Goal: Task Accomplishment & Management: Use online tool/utility

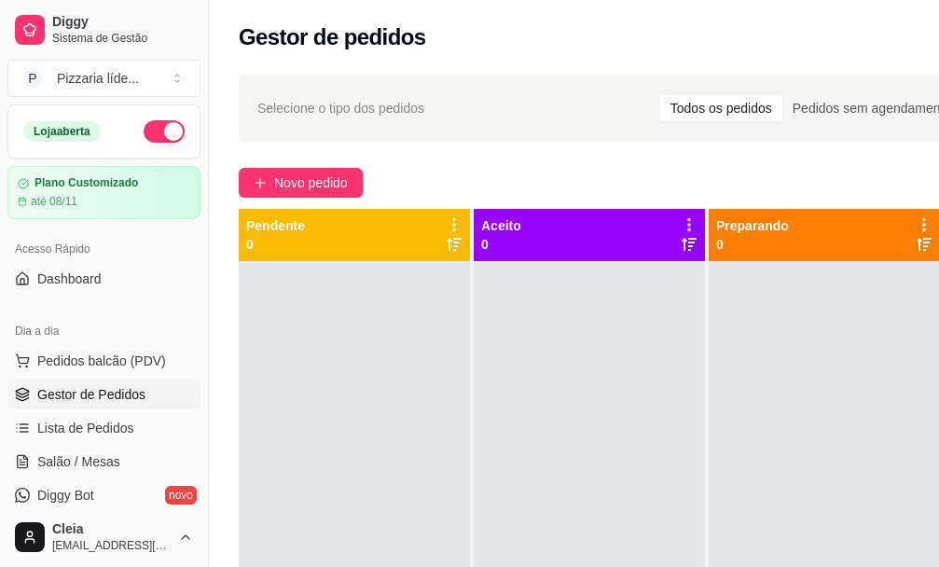
click at [154, 127] on button "button" at bounding box center [164, 131] width 41 height 22
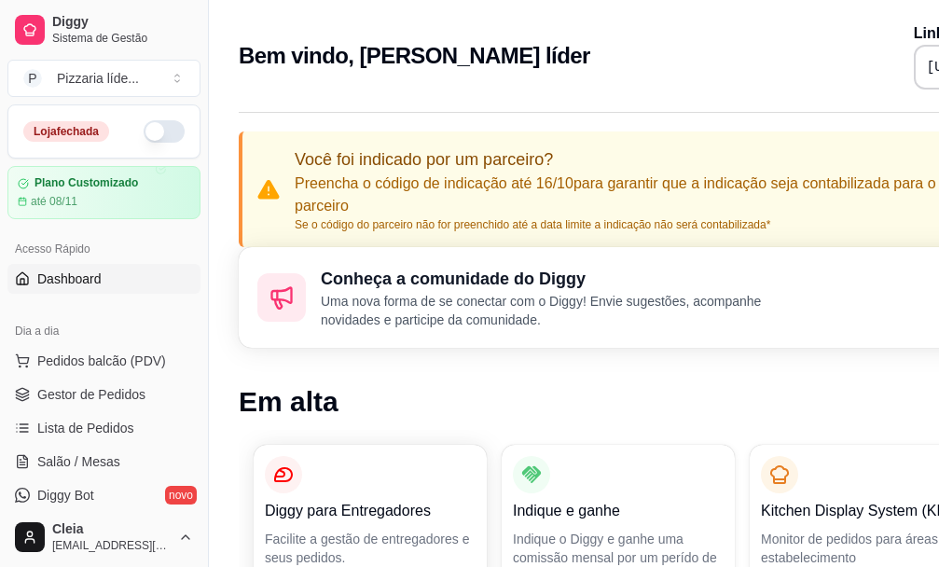
click at [144, 128] on button "button" at bounding box center [164, 131] width 41 height 22
click at [119, 430] on span "Lista de Pedidos" at bounding box center [85, 428] width 97 height 19
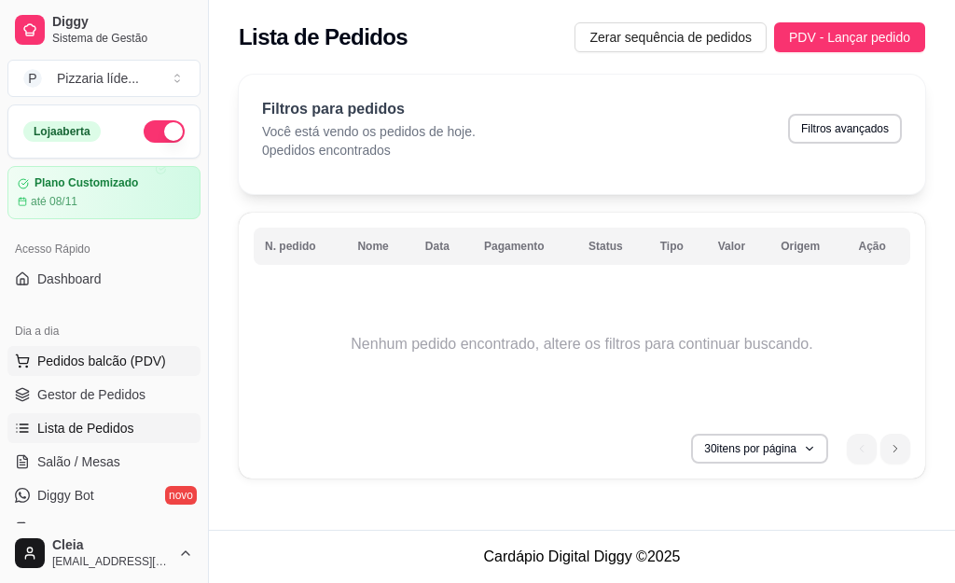
click at [64, 364] on span "Pedidos balcão (PDV)" at bounding box center [101, 360] width 129 height 19
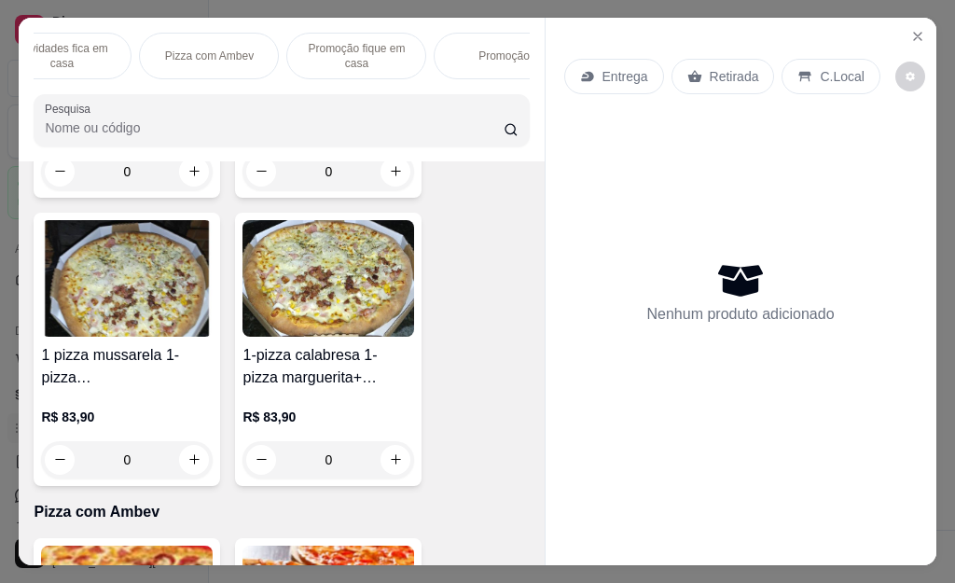
scroll to position [0, 522]
click at [456, 48] on p "Promoção" at bounding box center [465, 55] width 51 height 15
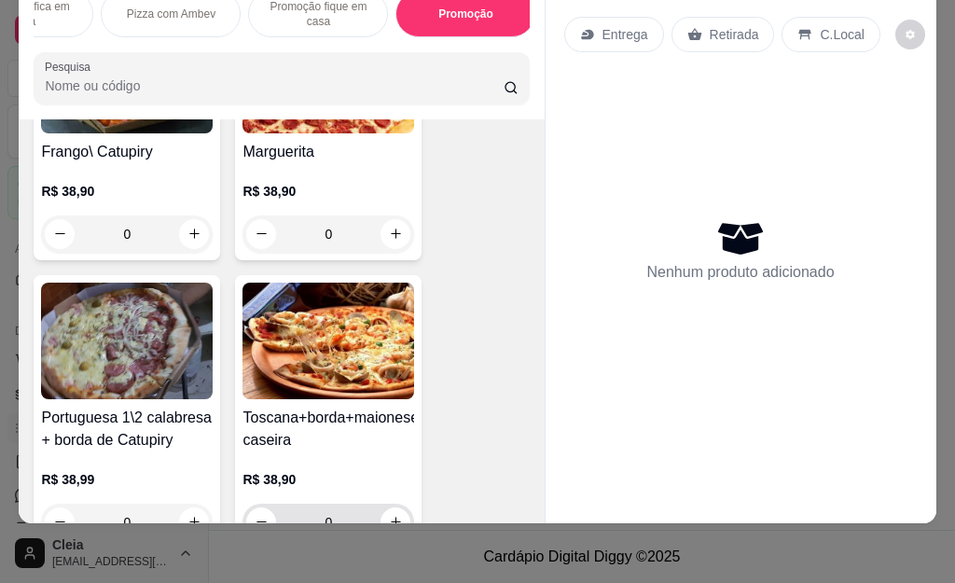
scroll to position [8100, 0]
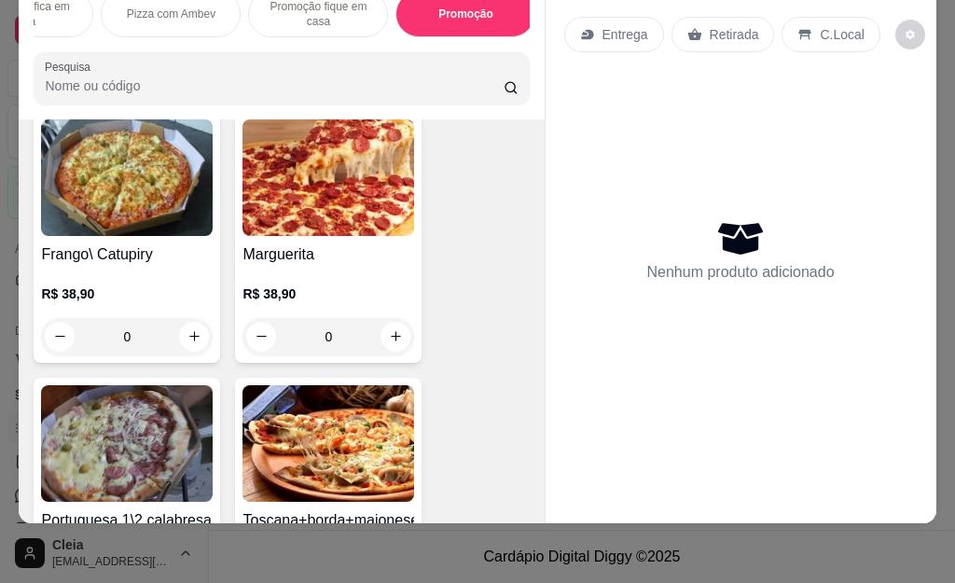
click at [329, 181] on img at bounding box center [328, 177] width 172 height 117
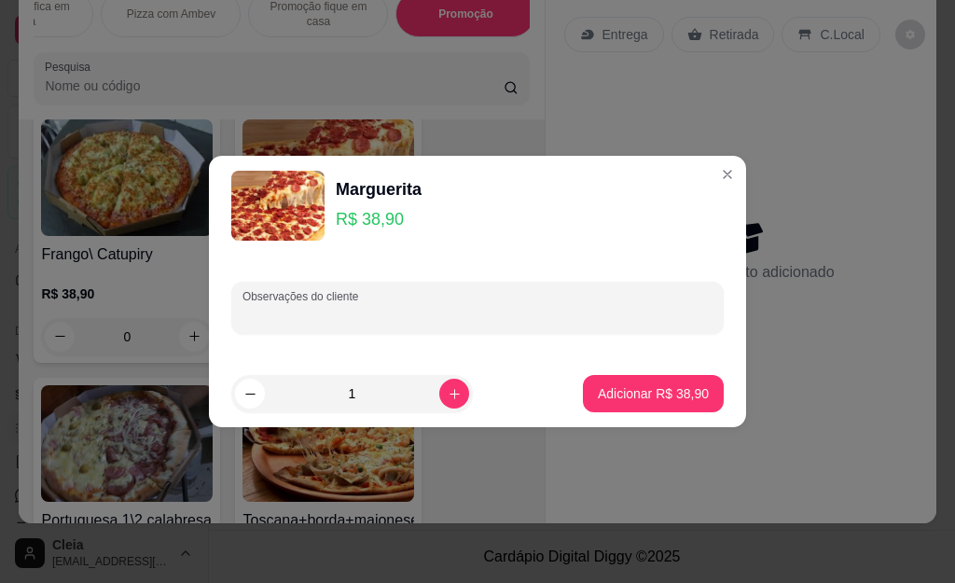
click at [329, 312] on div "Observações do cliente" at bounding box center [477, 308] width 492 height 52
type input "meia portuguesa"
click at [674, 384] on p "Adicionar R$ 38,90" at bounding box center [653, 393] width 111 height 19
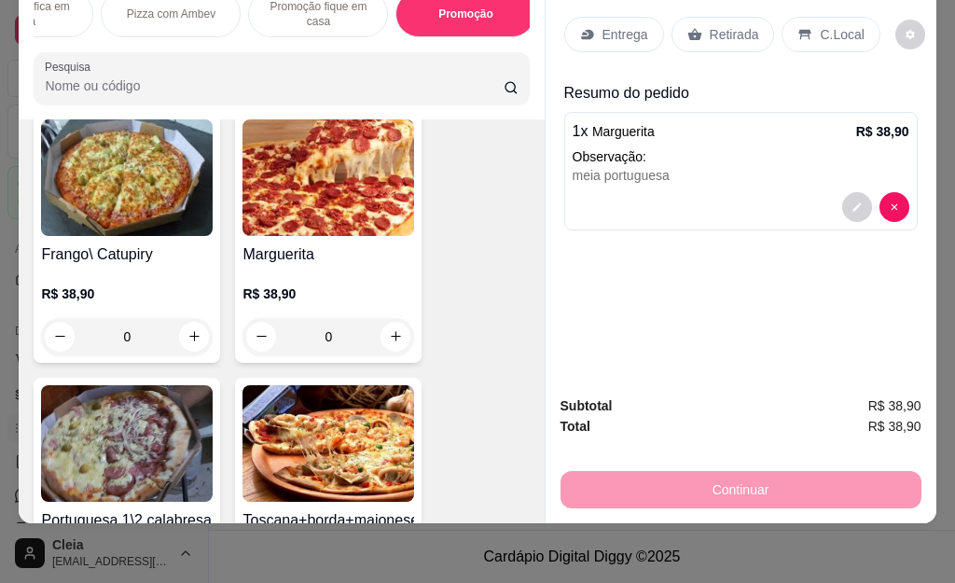
click at [720, 25] on p "Retirada" at bounding box center [733, 34] width 49 height 19
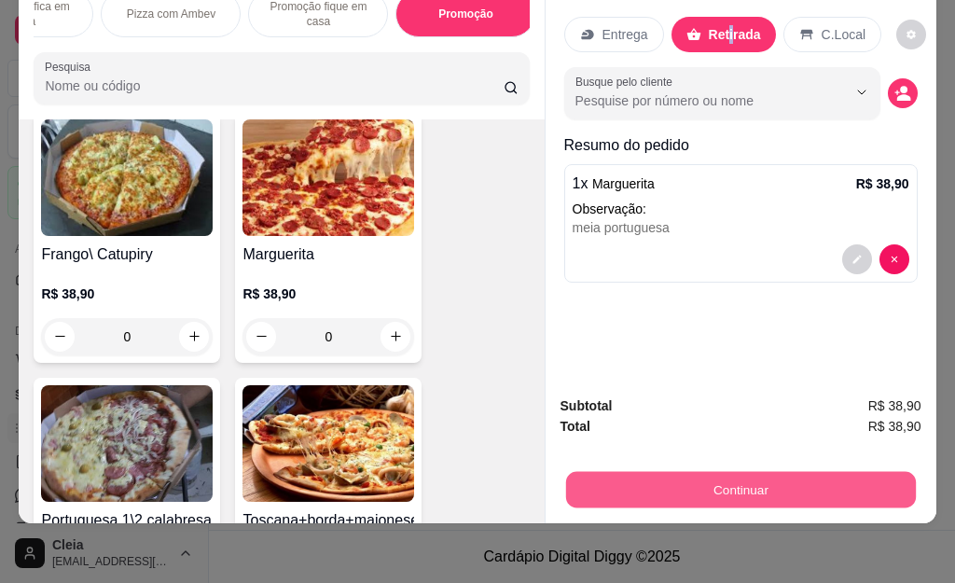
click at [728, 475] on button "Continuar" at bounding box center [740, 490] width 350 height 36
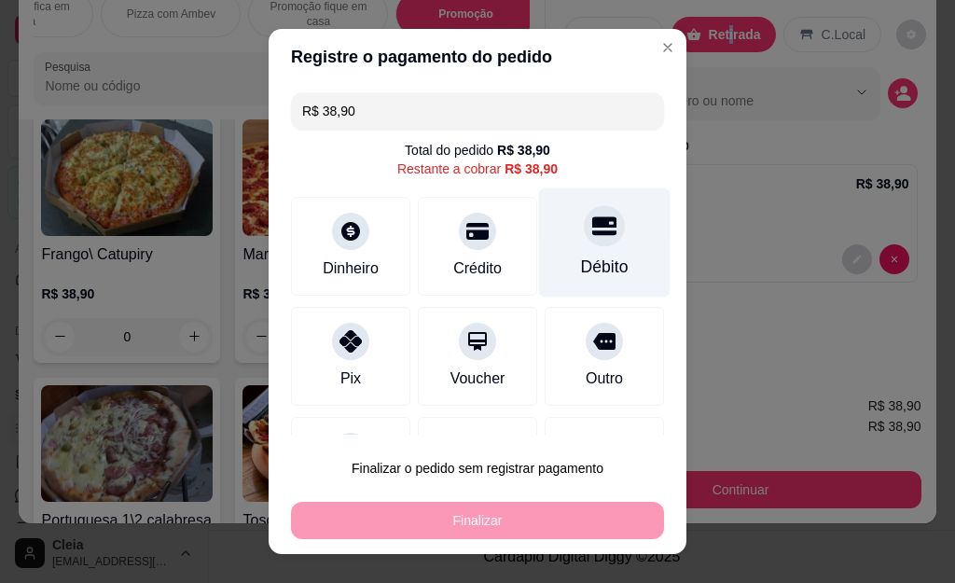
click at [592, 234] on icon at bounding box center [604, 225] width 24 height 24
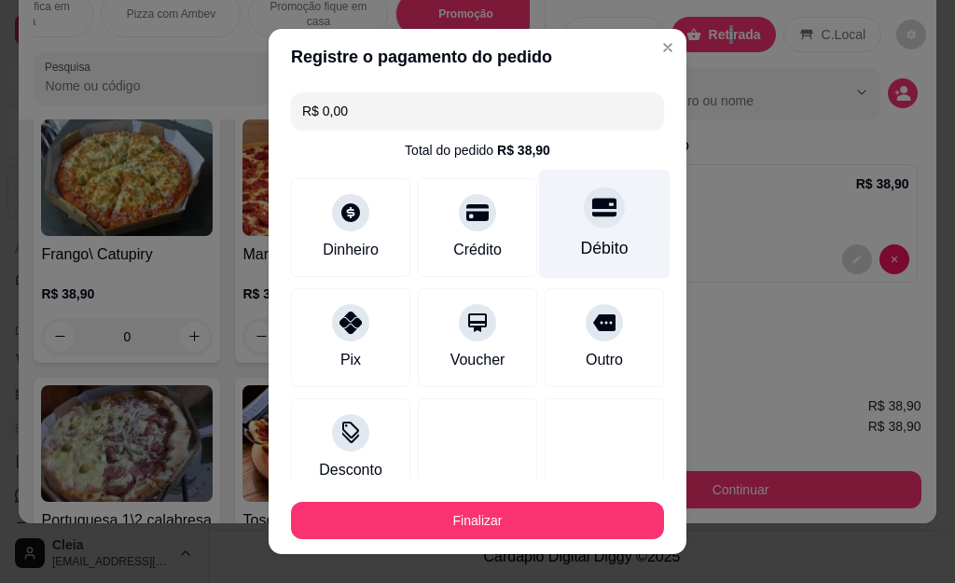
type input "R$ 0,00"
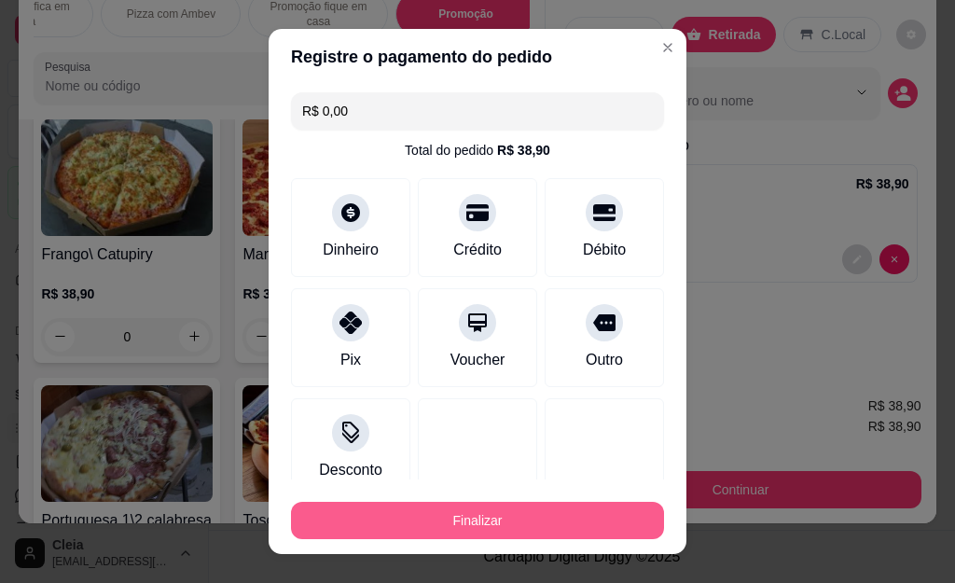
click at [489, 520] on button "Finalizar" at bounding box center [477, 520] width 373 height 37
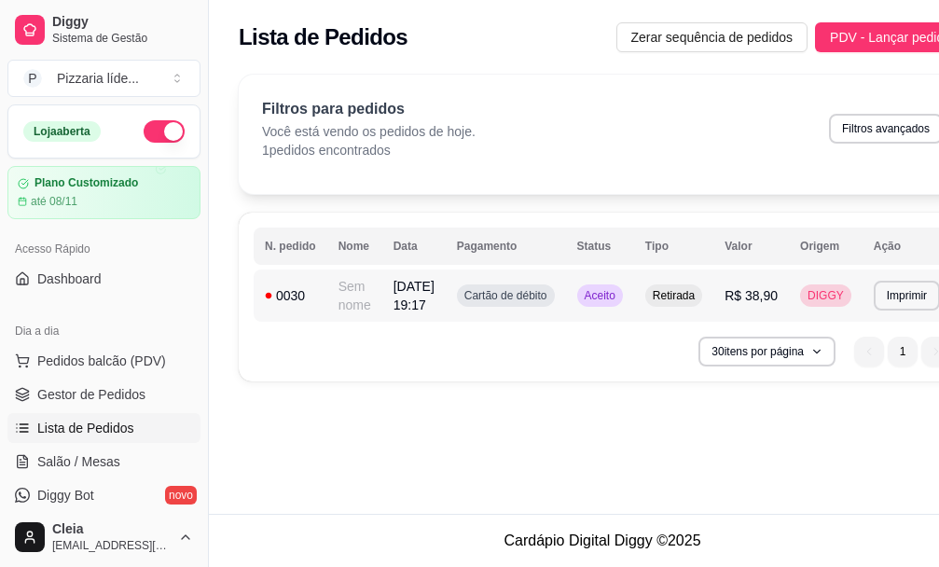
click at [903, 317] on td "**********" at bounding box center [906, 295] width 89 height 52
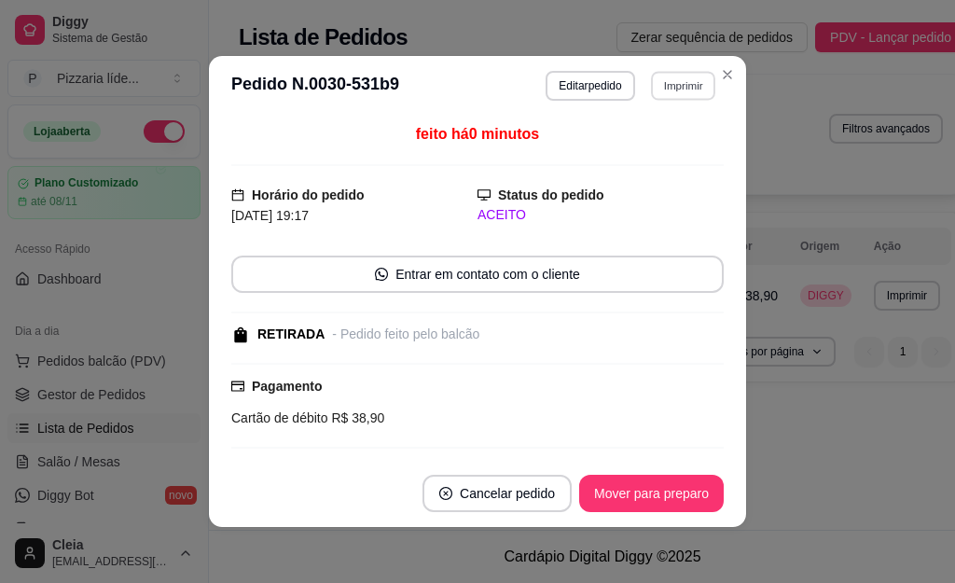
click at [660, 77] on button "Imprimir" at bounding box center [683, 85] width 64 height 29
click at [631, 146] on button "Impressora" at bounding box center [641, 151] width 135 height 30
click at [689, 77] on button "Imprimir" at bounding box center [683, 85] width 64 height 29
click at [668, 152] on button "Impressora" at bounding box center [642, 150] width 131 height 29
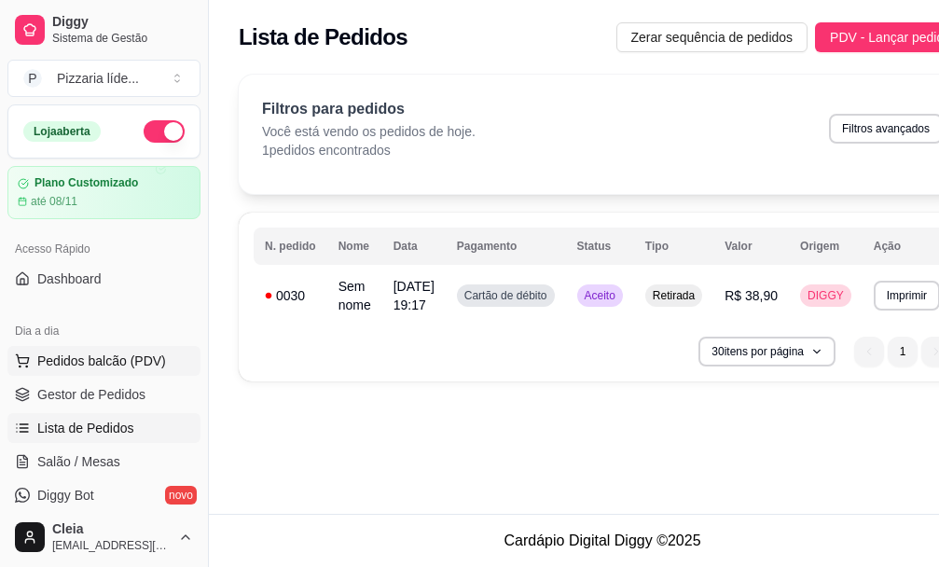
click at [114, 368] on span "Pedidos balcão (PDV)" at bounding box center [101, 360] width 129 height 19
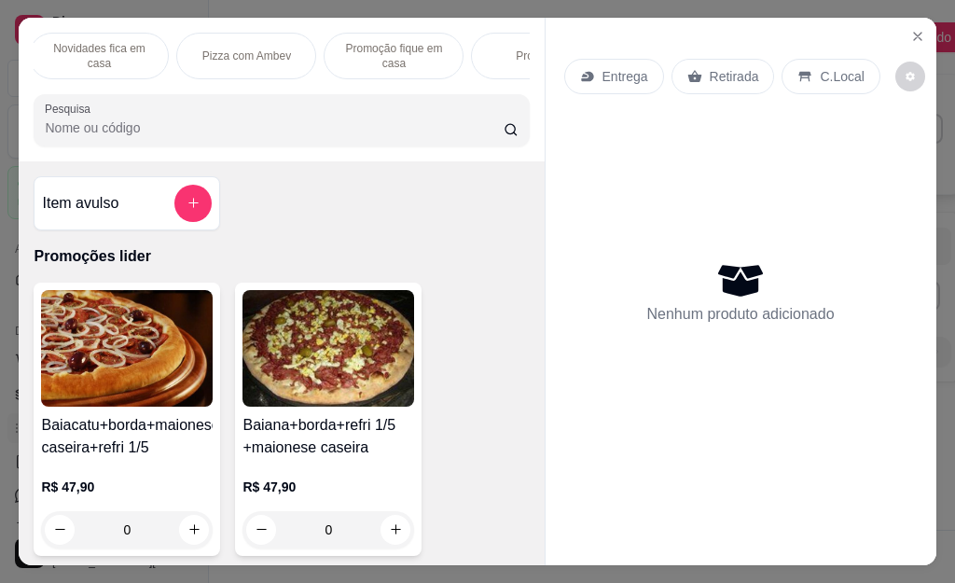
scroll to position [0, 447]
click at [381, 48] on p "Promoção fique em casa" at bounding box center [392, 56] width 108 height 30
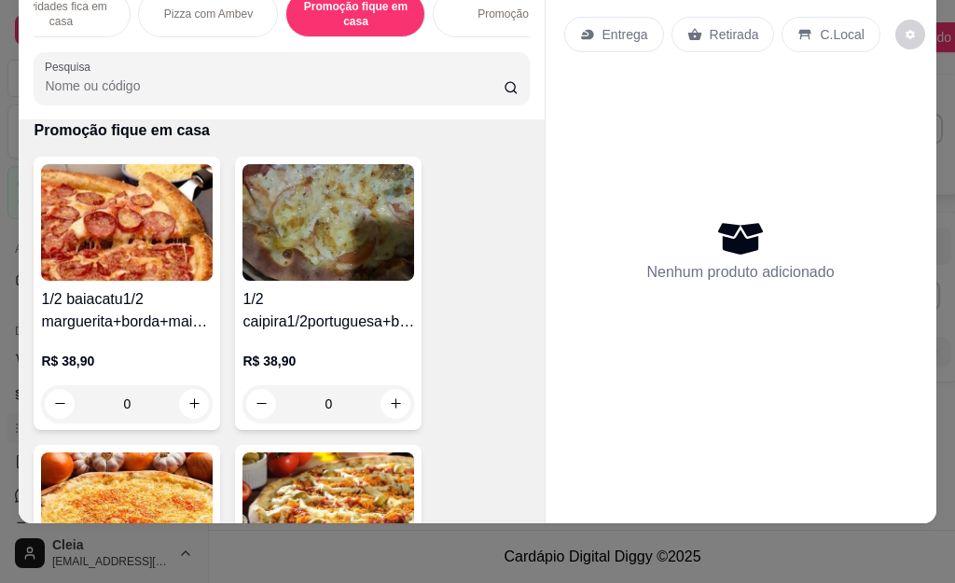
scroll to position [0, 0]
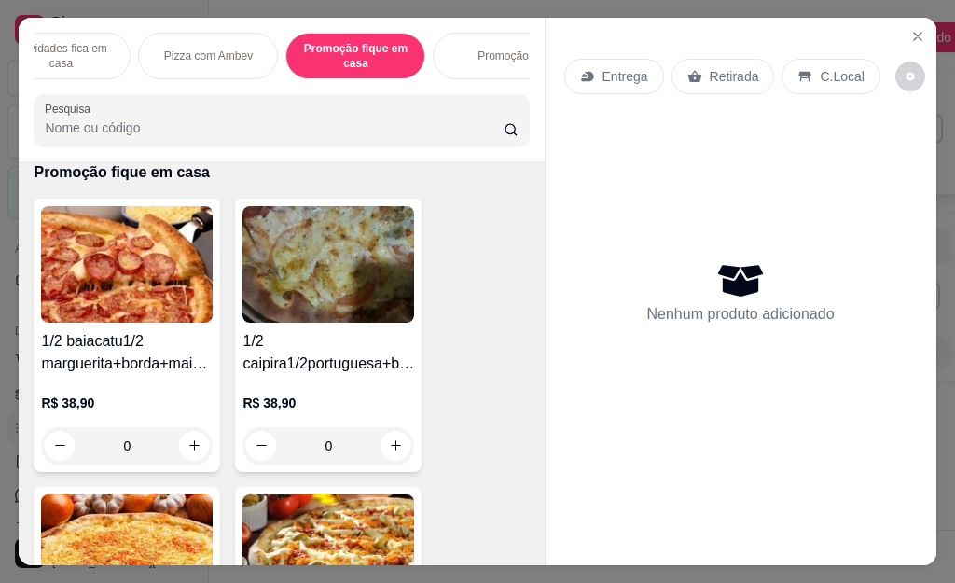
click at [481, 48] on p "Promoção" at bounding box center [502, 55] width 51 height 15
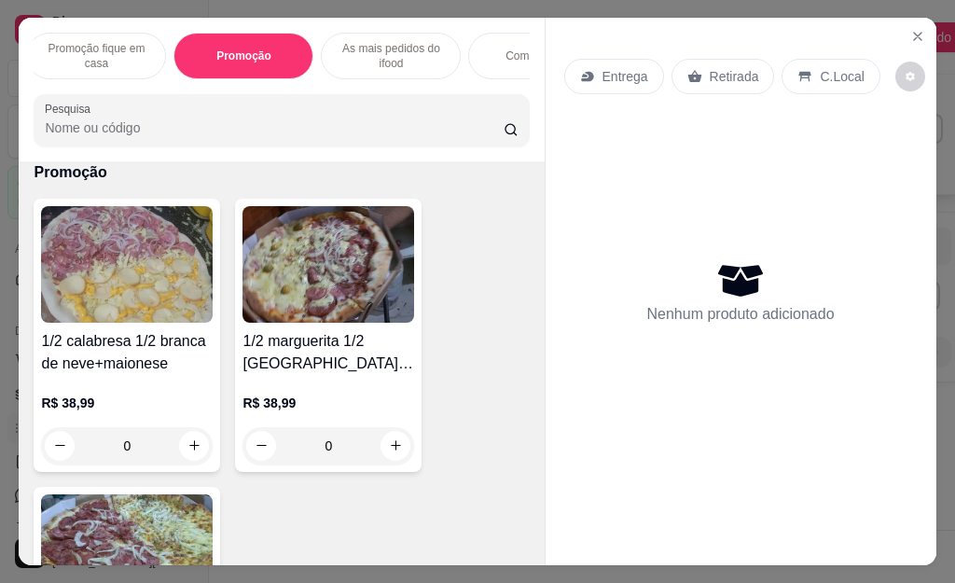
scroll to position [0, 783]
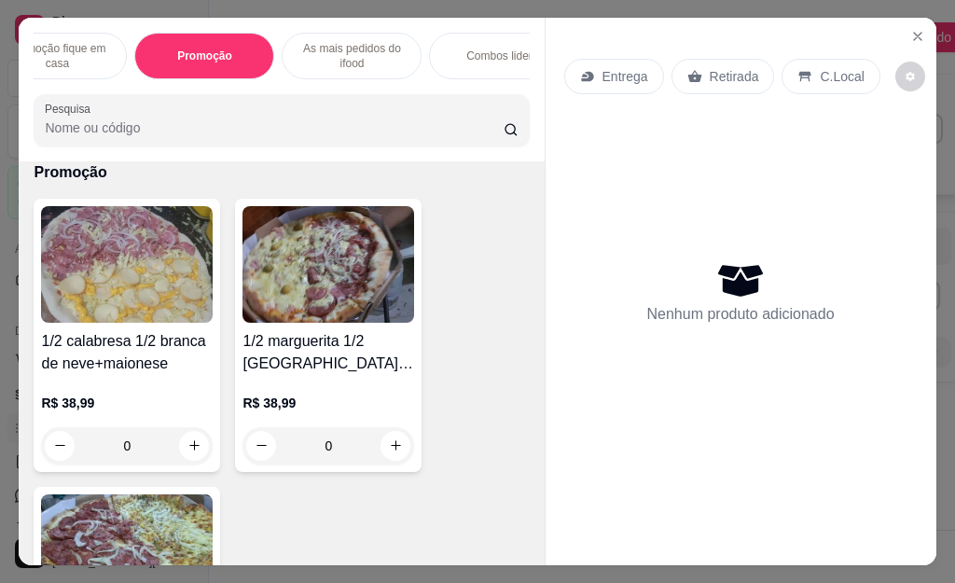
click at [373, 46] on p "As mais pedidos do ifood" at bounding box center [351, 56] width 108 height 30
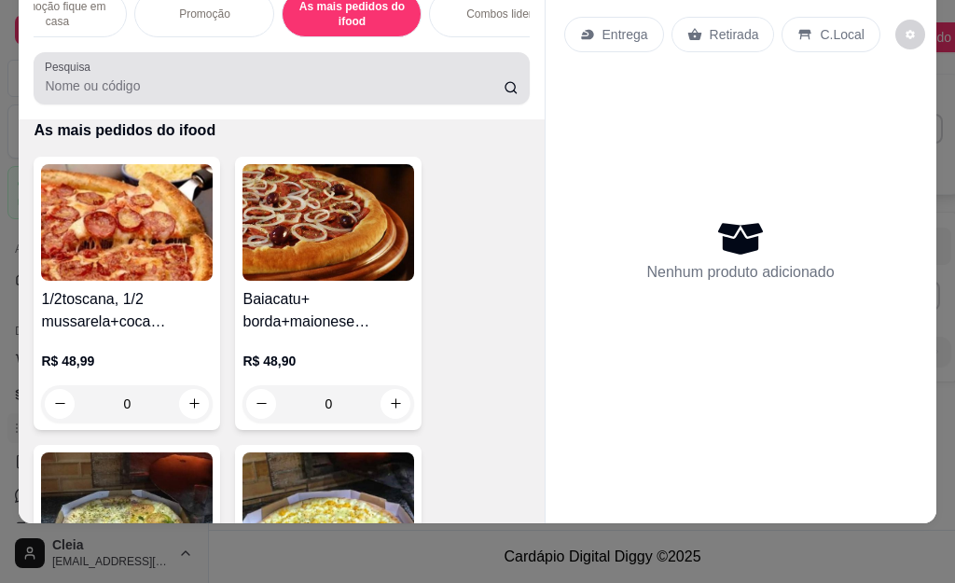
scroll to position [0, 0]
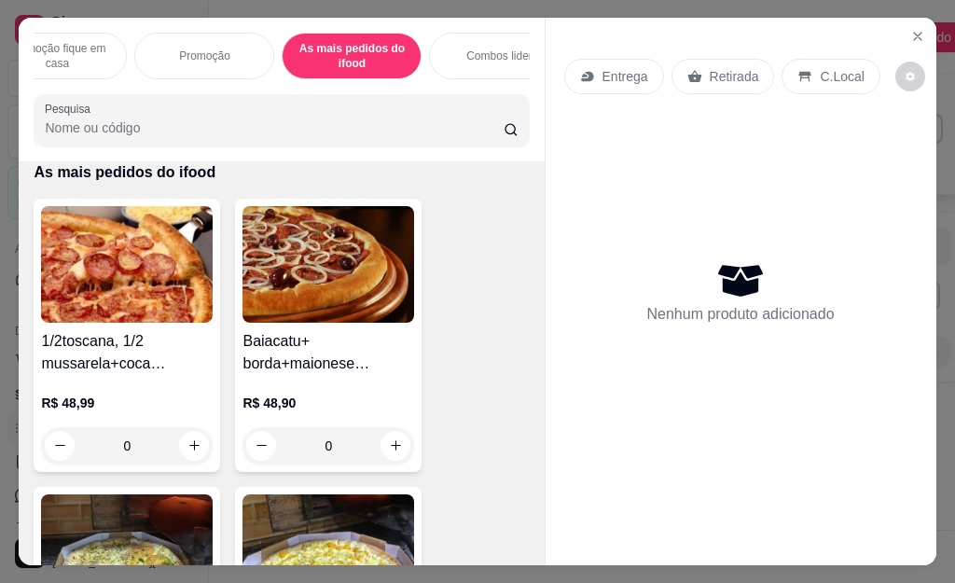
click at [491, 49] on p "Combos lider" at bounding box center [499, 55] width 66 height 15
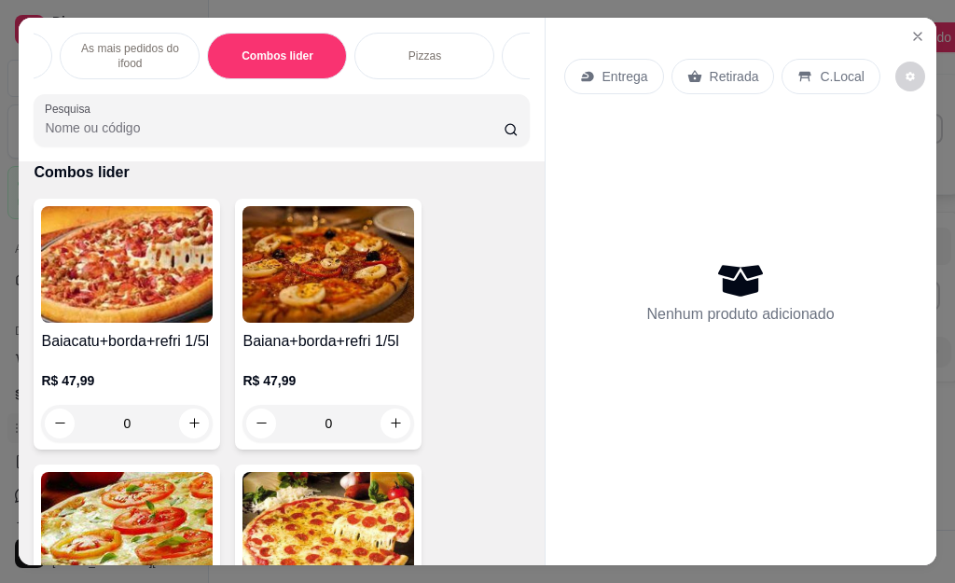
scroll to position [0, 1081]
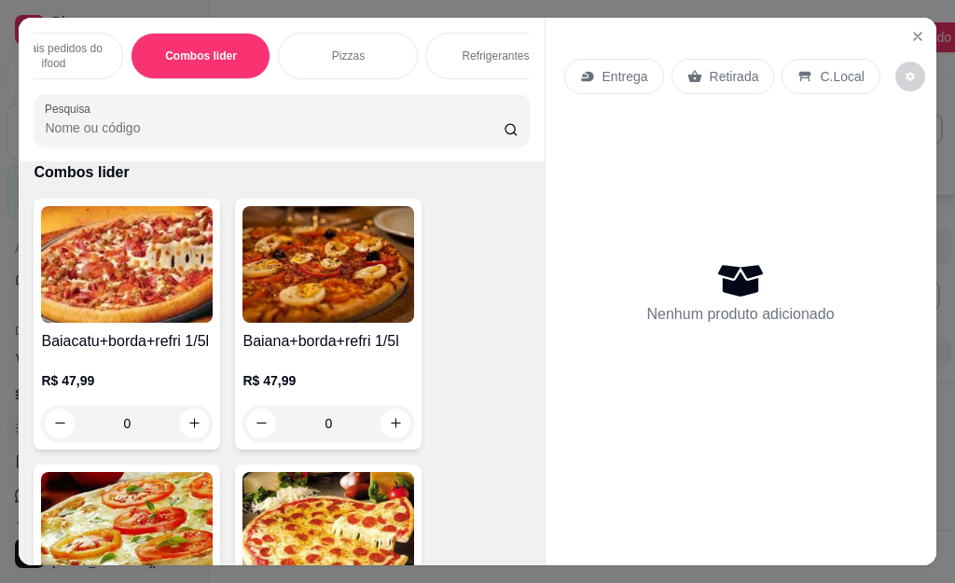
click at [340, 48] on p "Pizzas" at bounding box center [348, 55] width 33 height 15
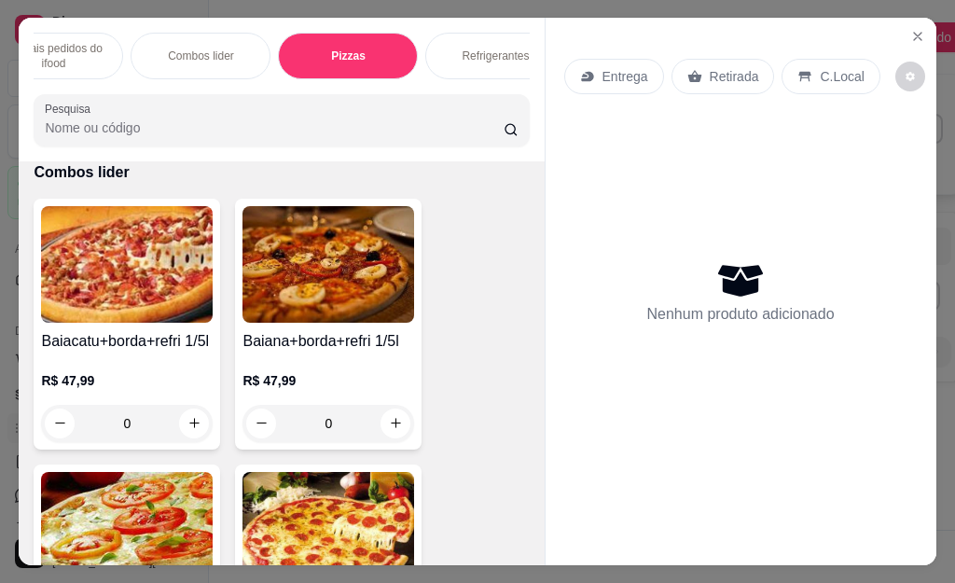
scroll to position [9813, 0]
